Goal: Information Seeking & Learning: Learn about a topic

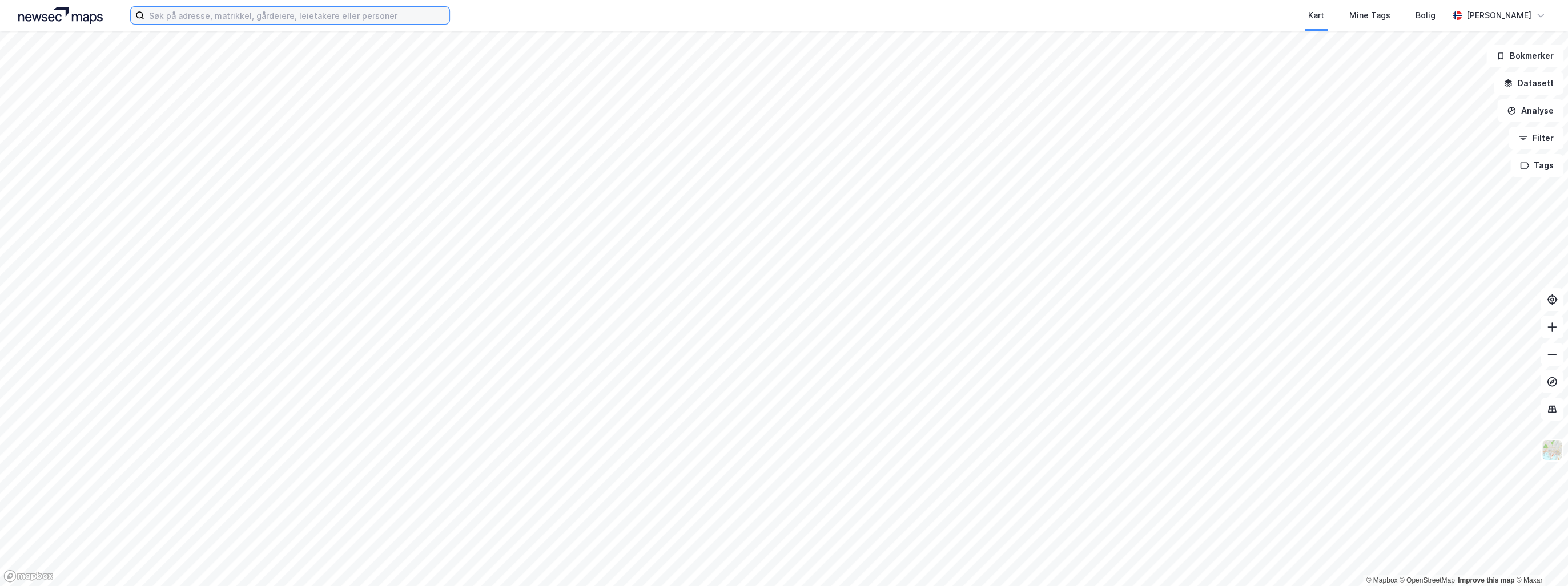
click at [206, 14] on input at bounding box center [297, 15] width 305 height 17
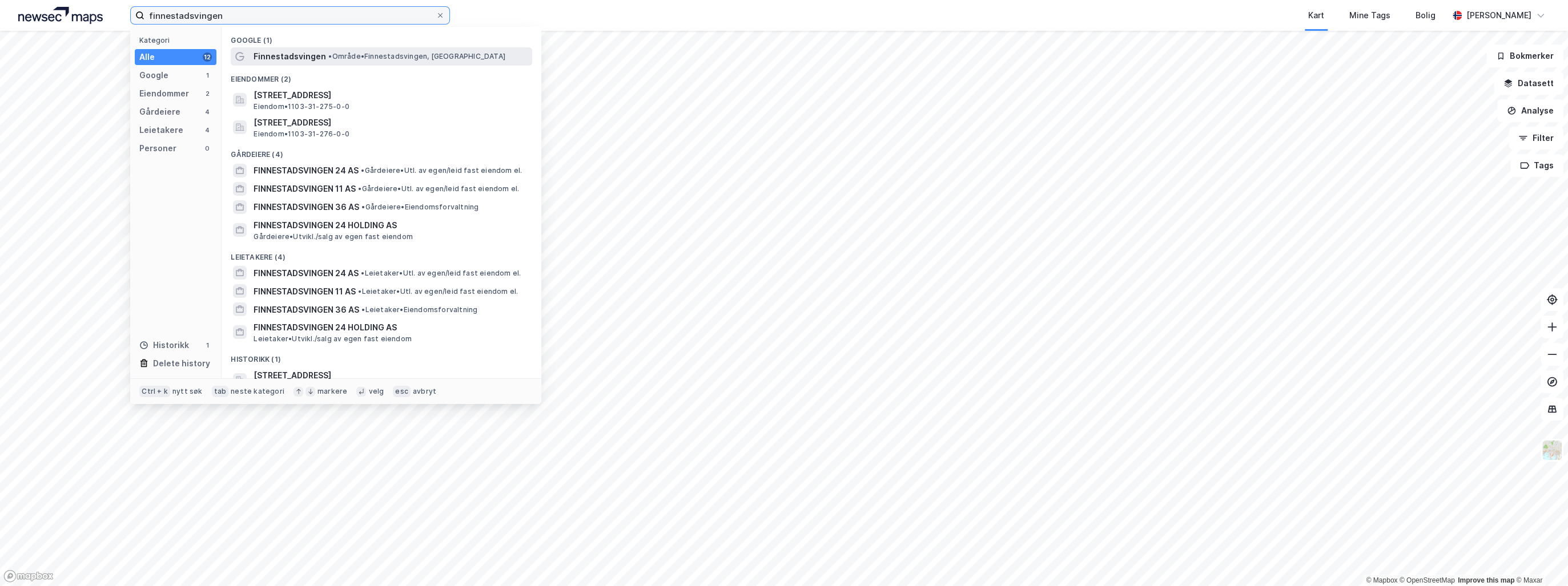
type input "finnestadsvingen"
click at [301, 52] on span "Finnestadsvingen" at bounding box center [290, 56] width 72 height 14
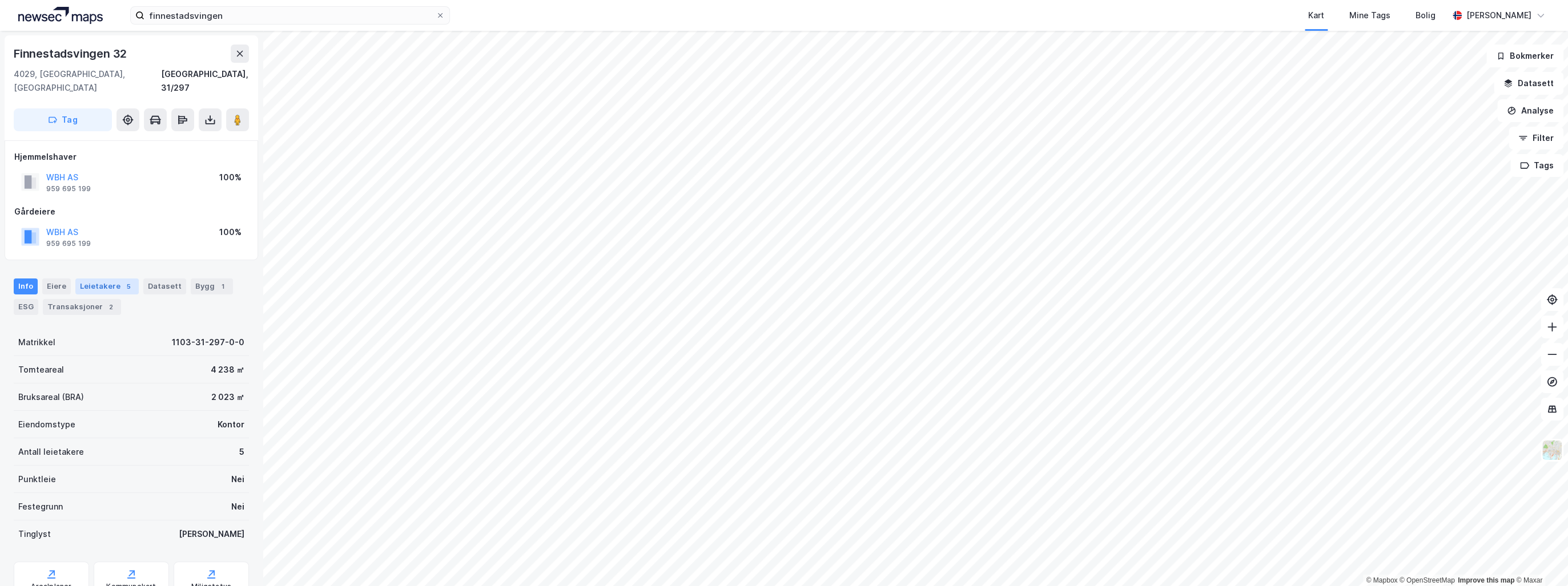
click at [117, 279] on div "Leietakere 5" at bounding box center [107, 287] width 63 height 16
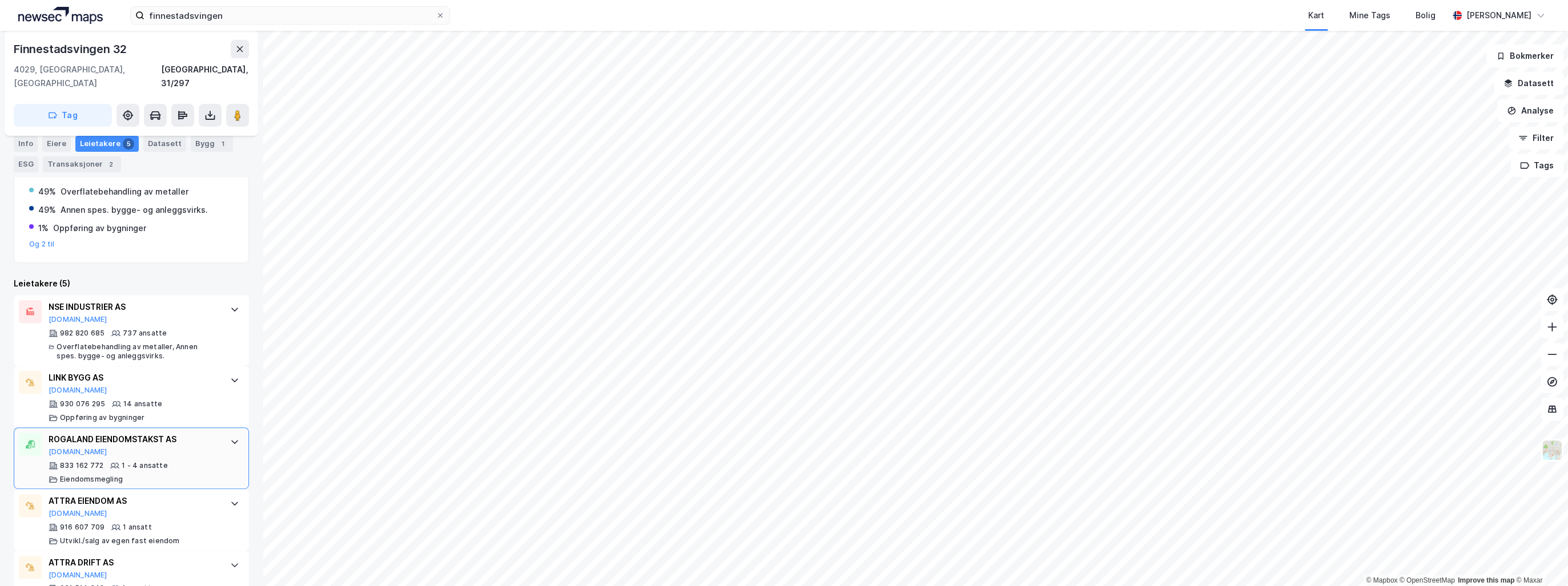
scroll to position [265, 0]
